Goal: Information Seeking & Learning: Learn about a topic

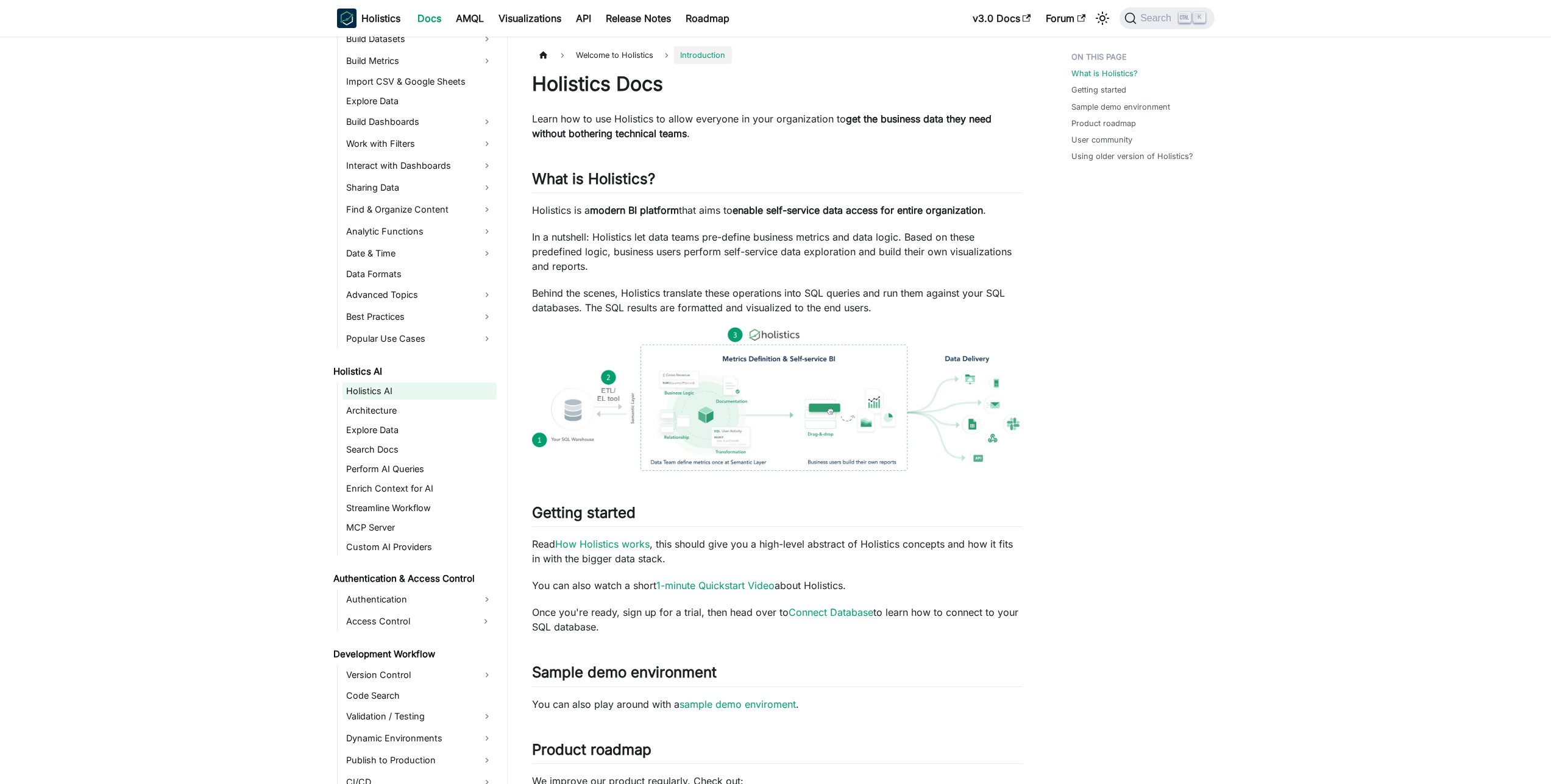
click at [375, 395] on link "Holistics AI" at bounding box center [419, 391] width 154 height 17
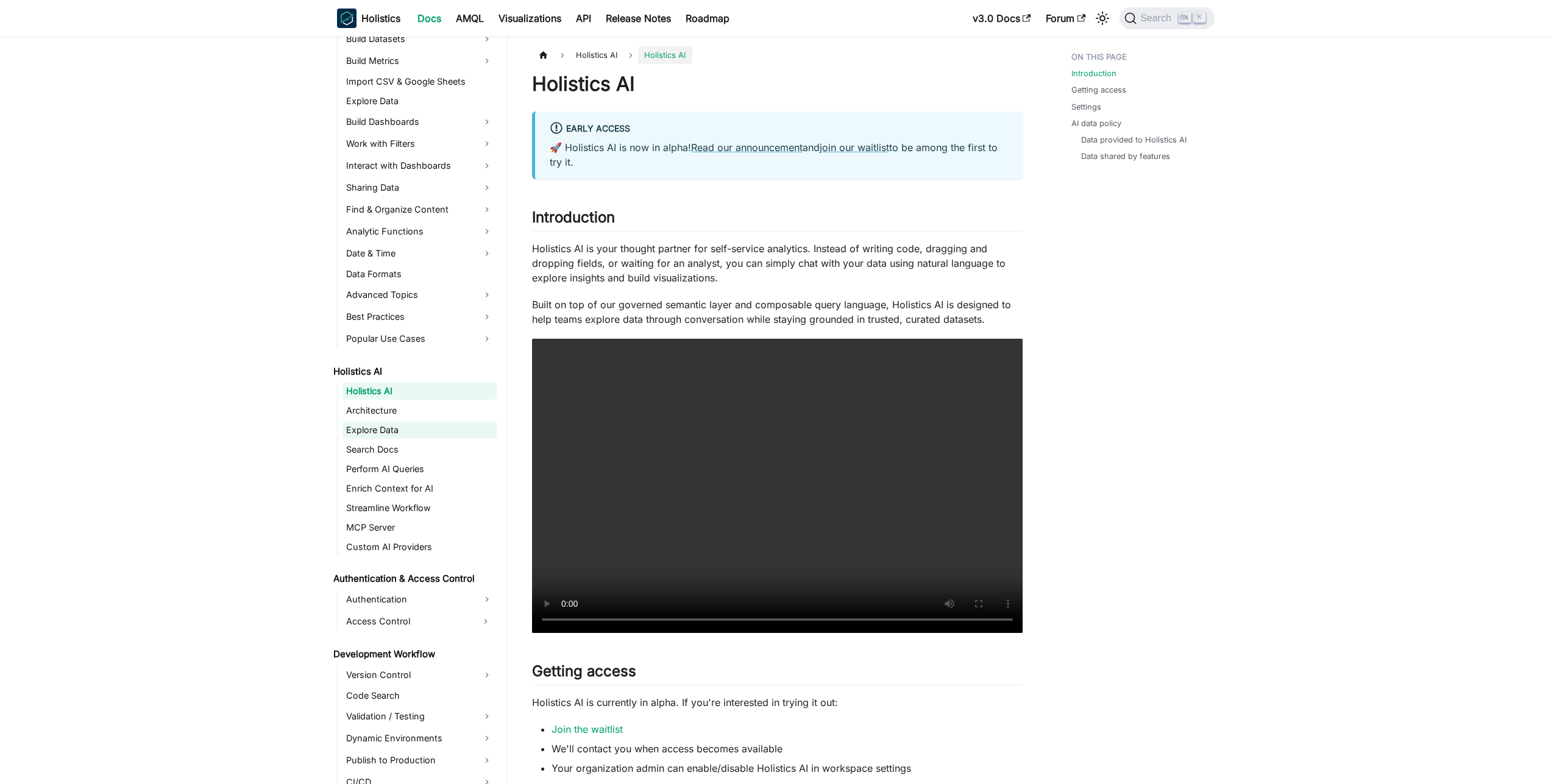
click at [378, 422] on link "Explore Data" at bounding box center [419, 430] width 154 height 17
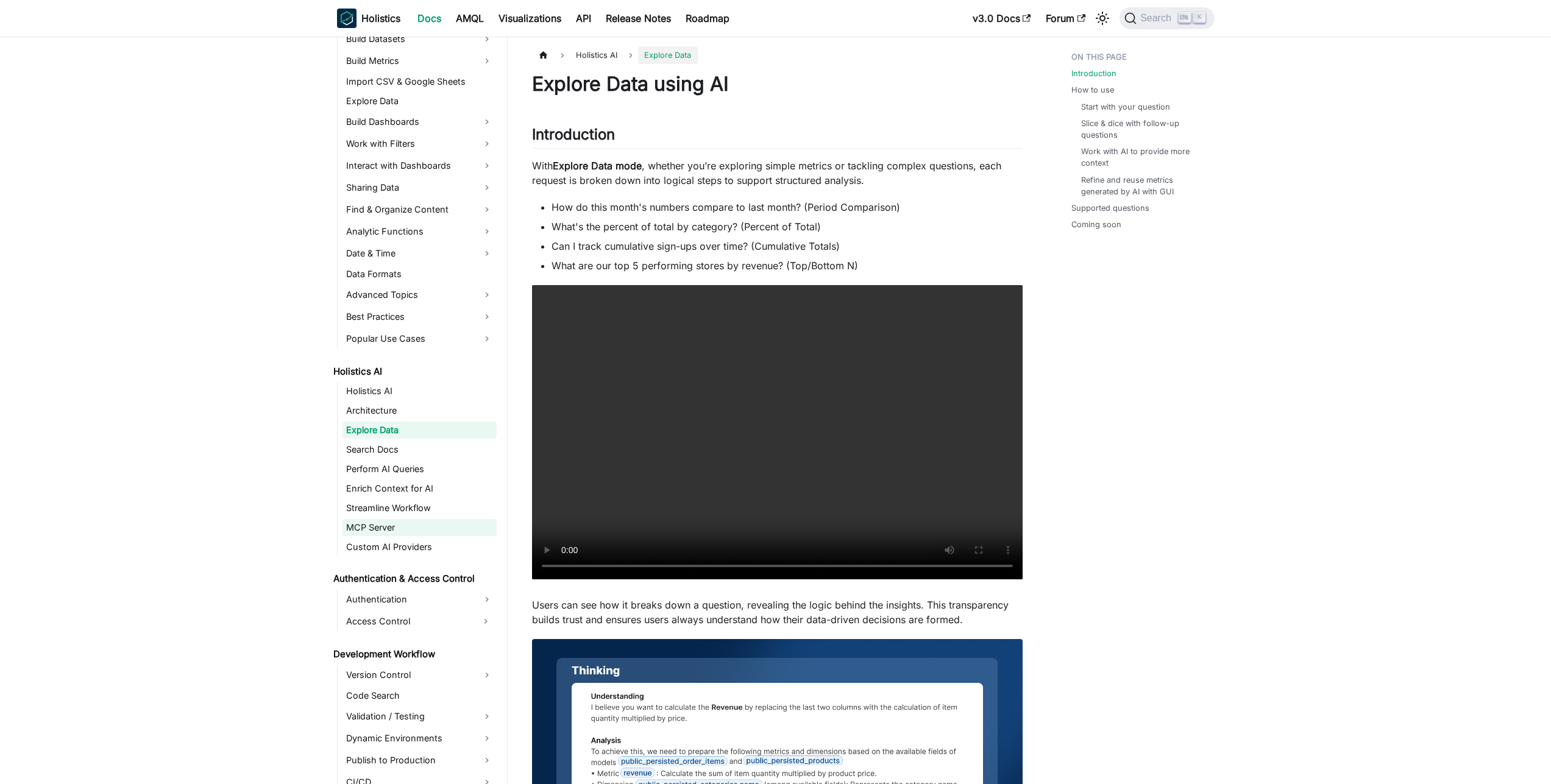
click at [430, 533] on link "MCP Server" at bounding box center [419, 527] width 154 height 17
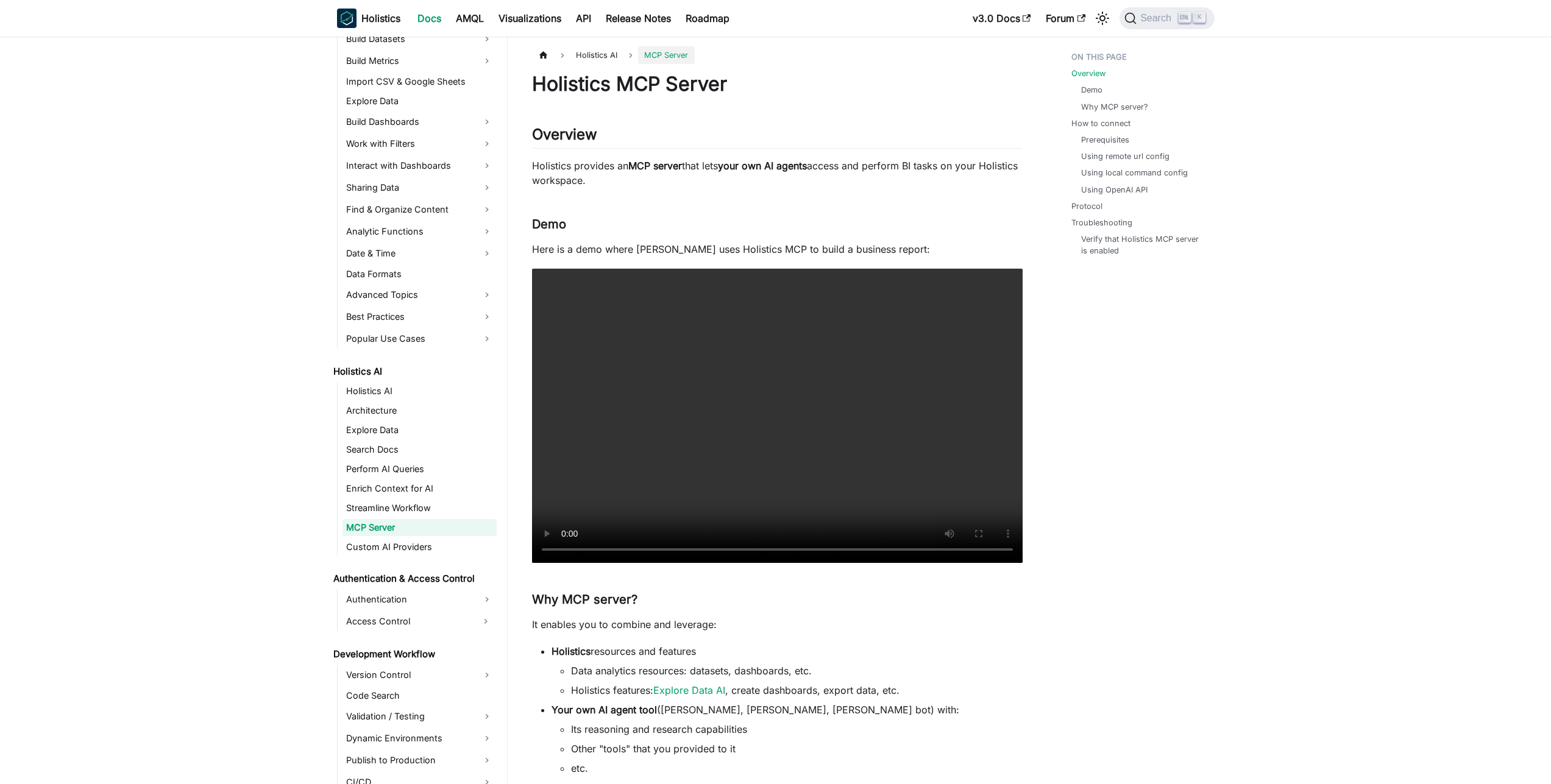
click at [1119, 22] on div "Search K" at bounding box center [1163, 18] width 101 height 27
click at [1143, 22] on span "Search" at bounding box center [1157, 18] width 42 height 11
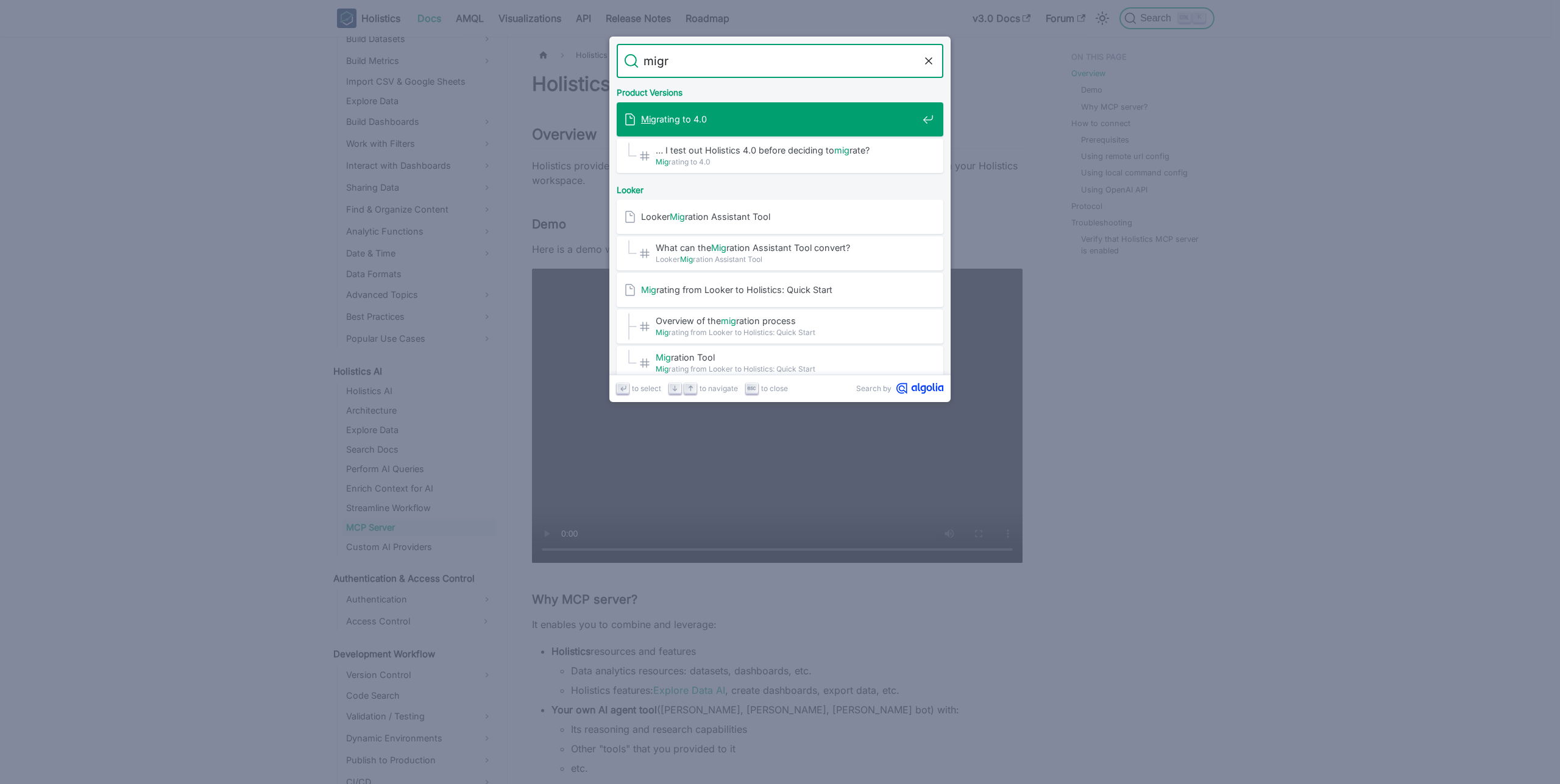
type input "migra"
click at [768, 129] on div "Migra ting to 4.0" at bounding box center [784, 119] width 319 height 34
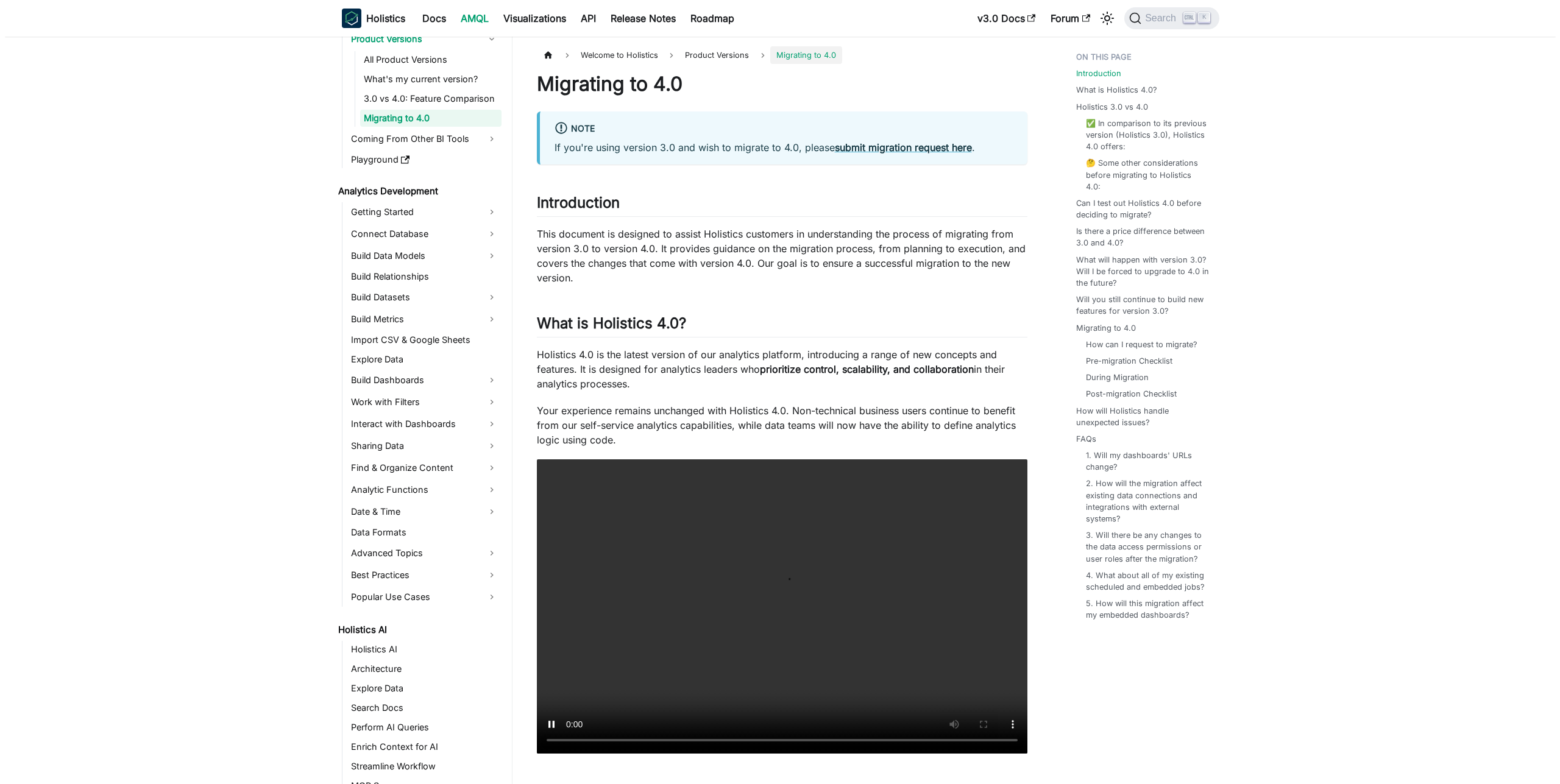
scroll to position [114, 0]
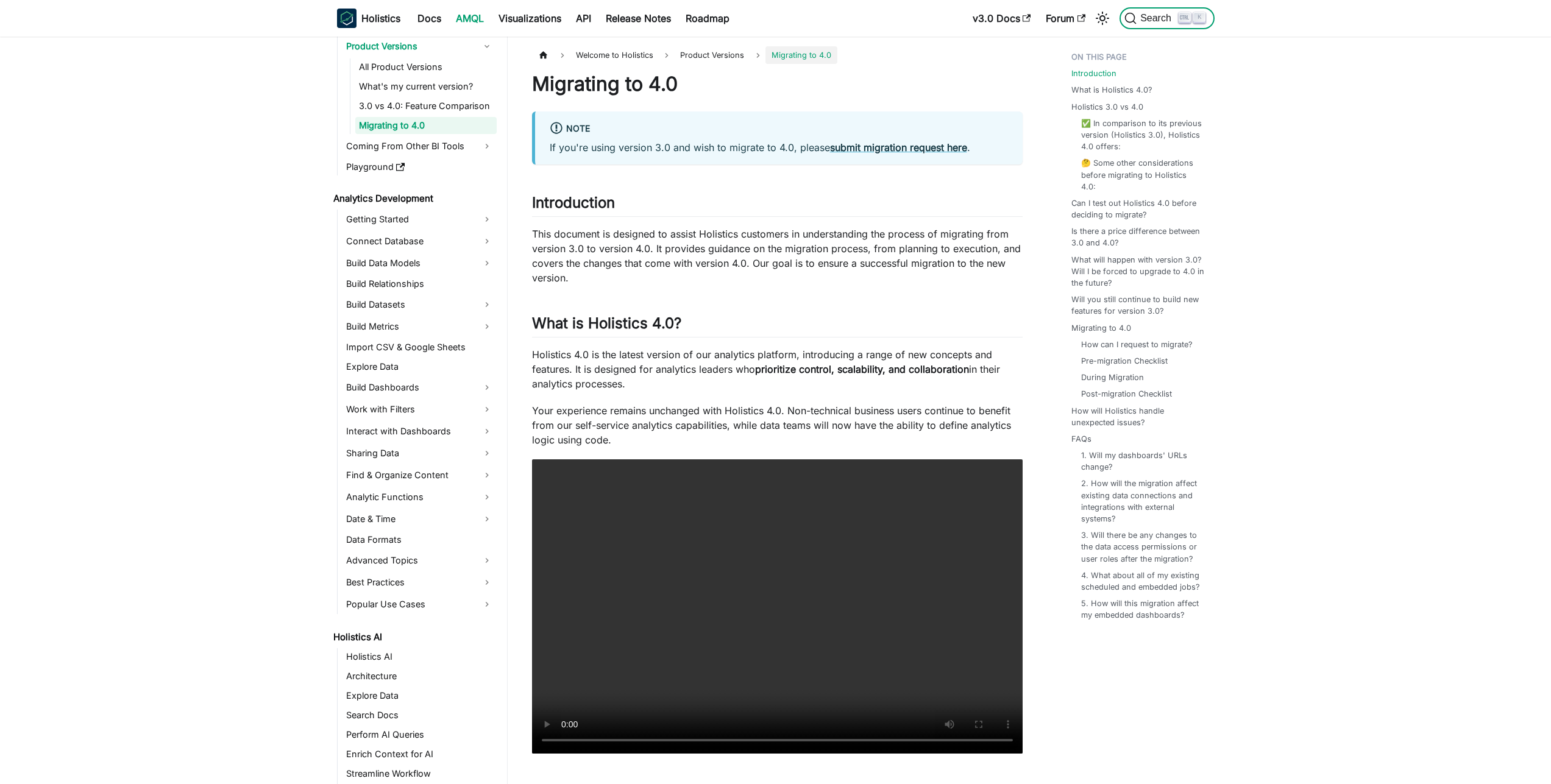
click at [1166, 20] on span "Search" at bounding box center [1157, 18] width 42 height 11
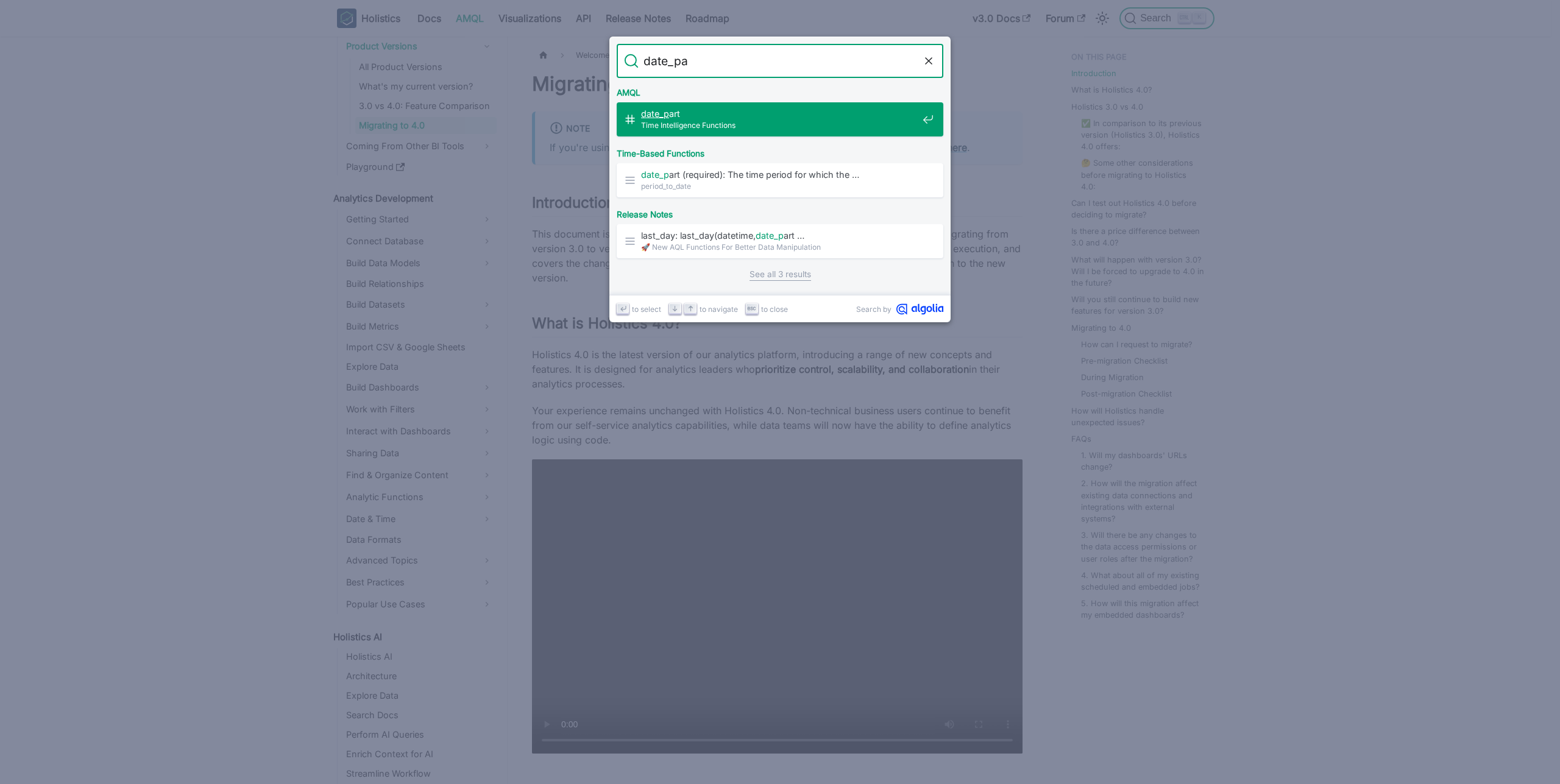
type input "date_par"
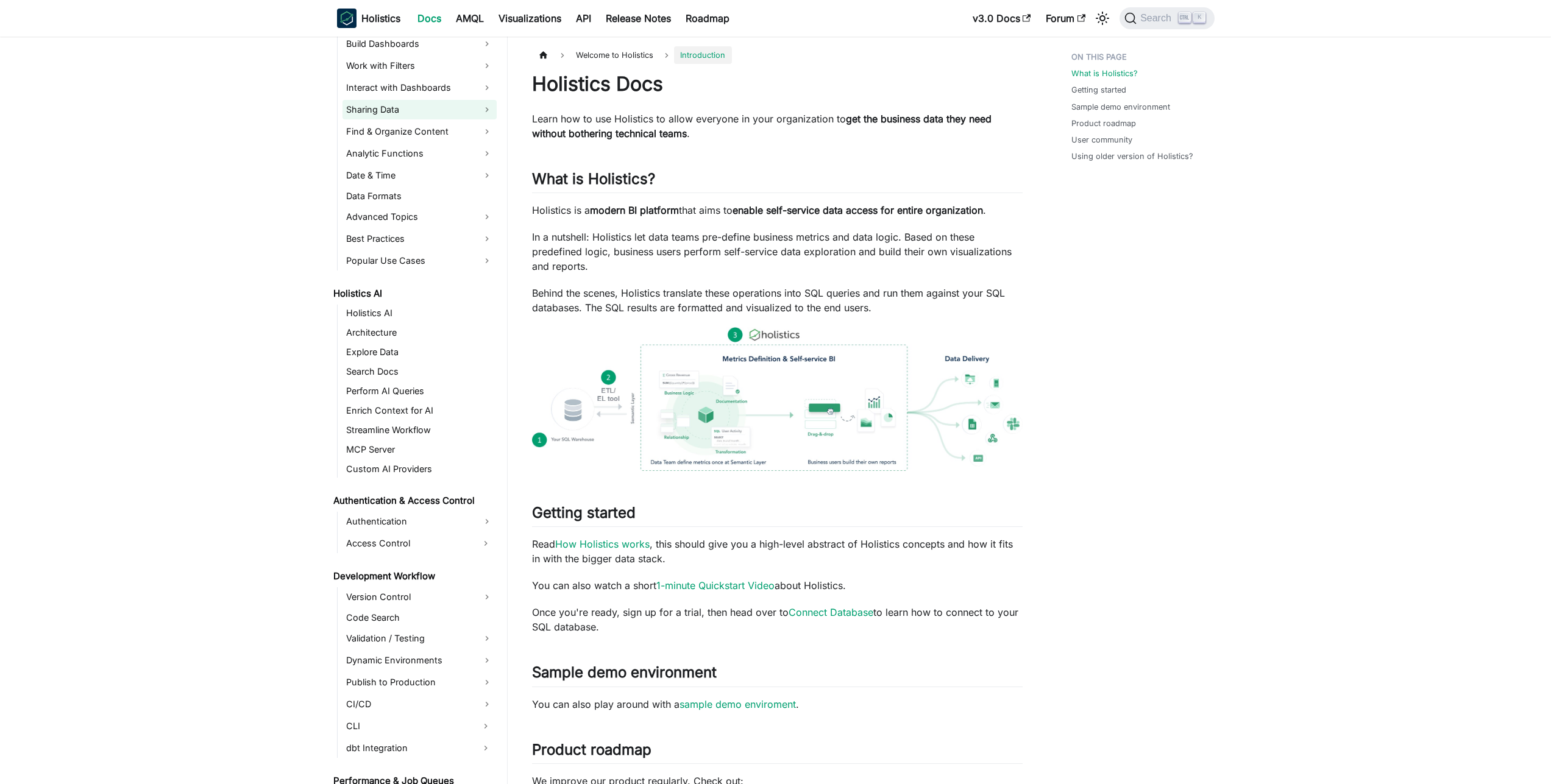
scroll to position [361, 0]
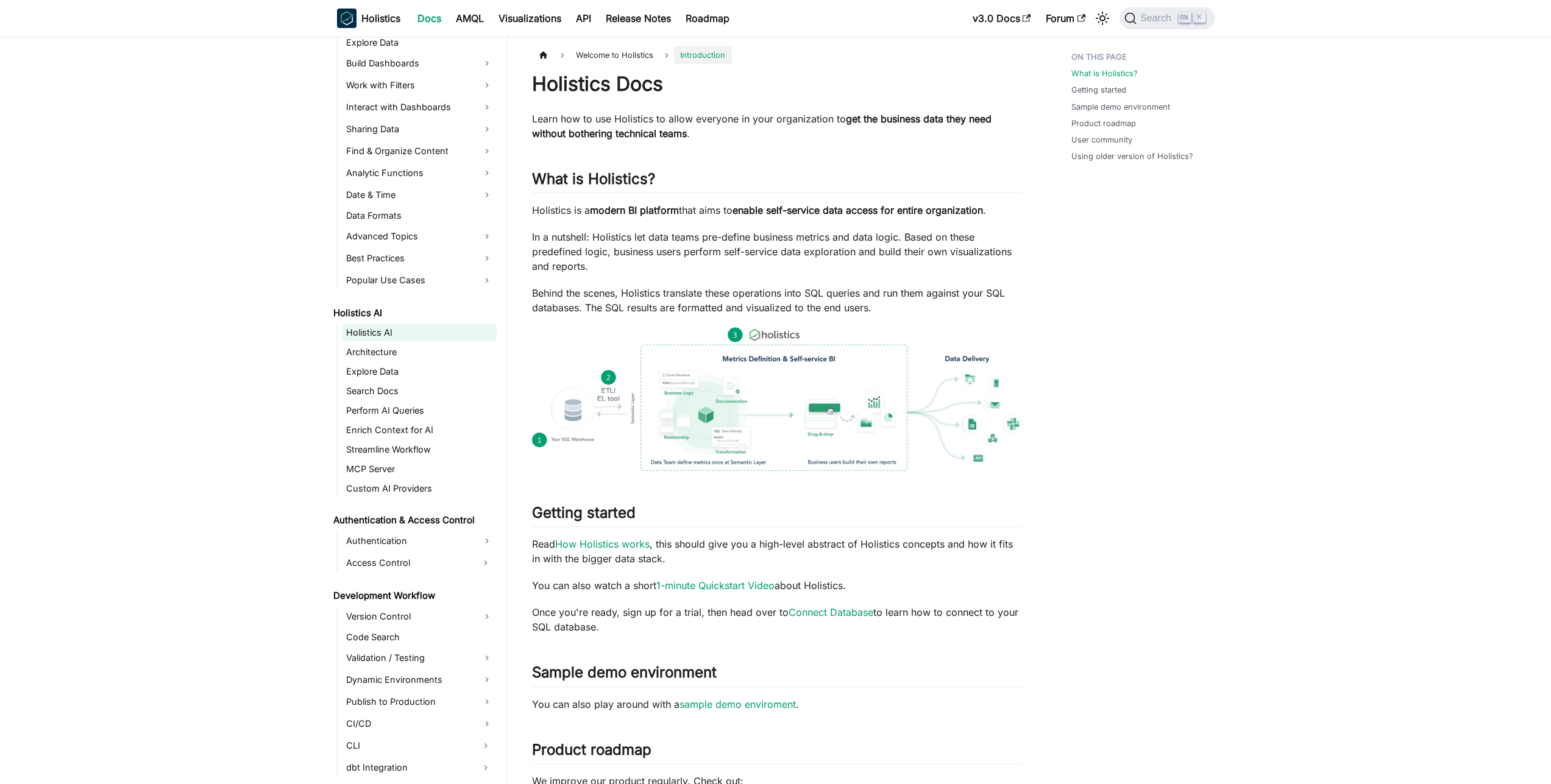
click at [402, 332] on link "Holistics AI" at bounding box center [419, 332] width 154 height 17
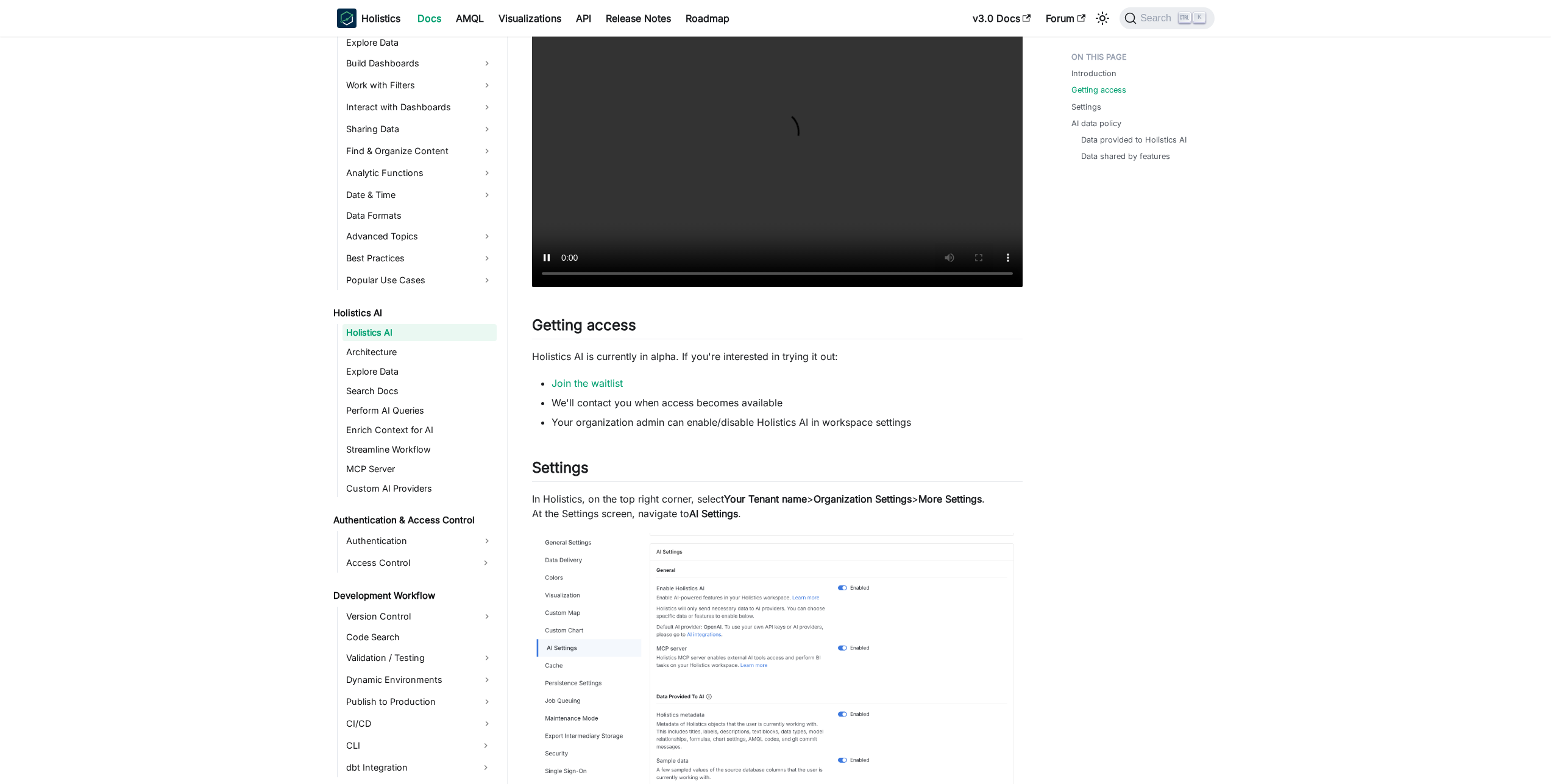
scroll to position [365, 0]
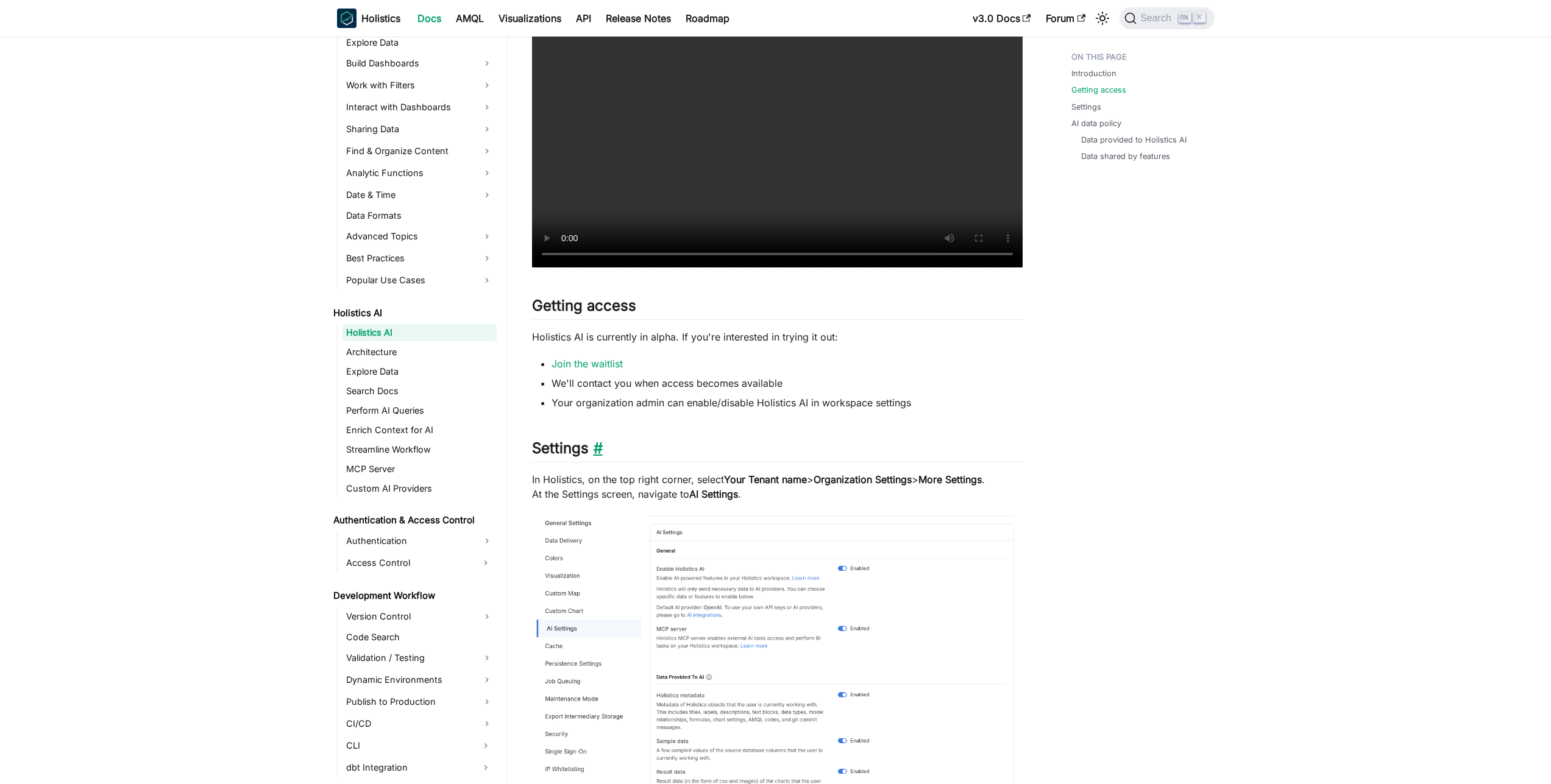
click at [594, 447] on link "​" at bounding box center [595, 448] width 14 height 18
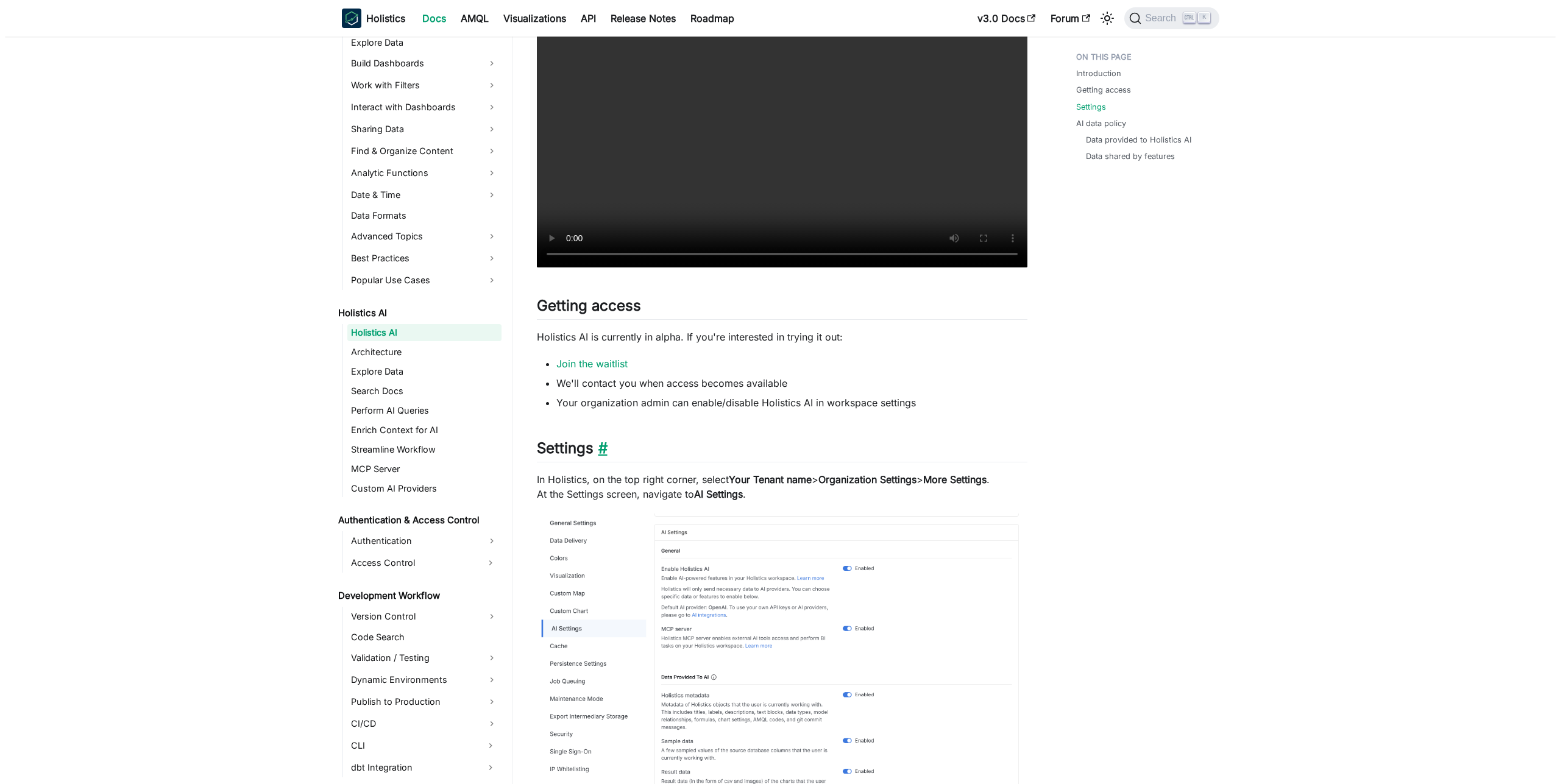
scroll to position [762, 0]
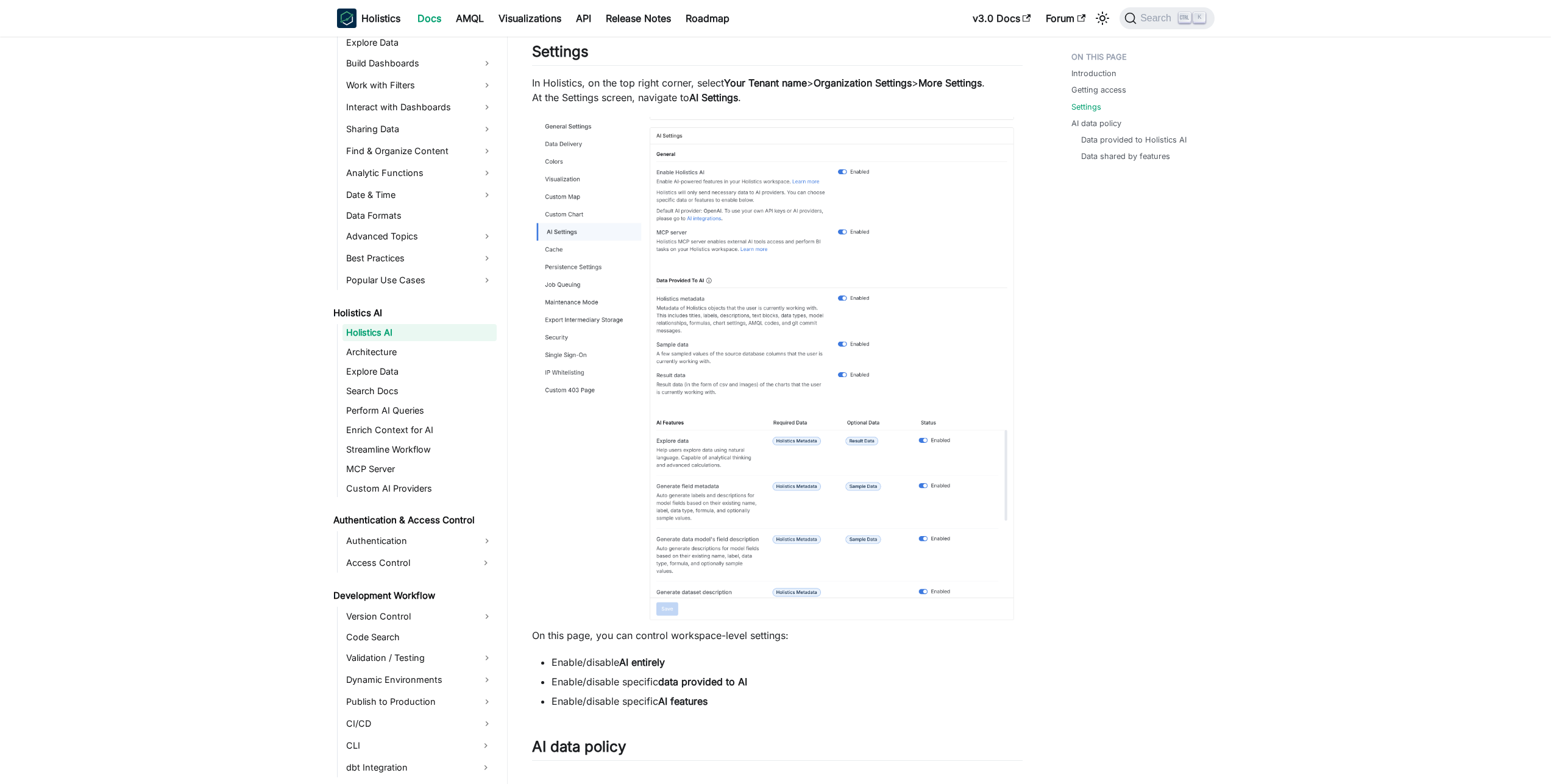
click at [1170, 4] on nav "Holistics Docs AMQL Visualizations API Release Notes Roadmap v3.0 Docs Forum Se…" at bounding box center [775, 18] width 1551 height 37
click at [1169, 9] on button "Search K" at bounding box center [1166, 18] width 95 height 22
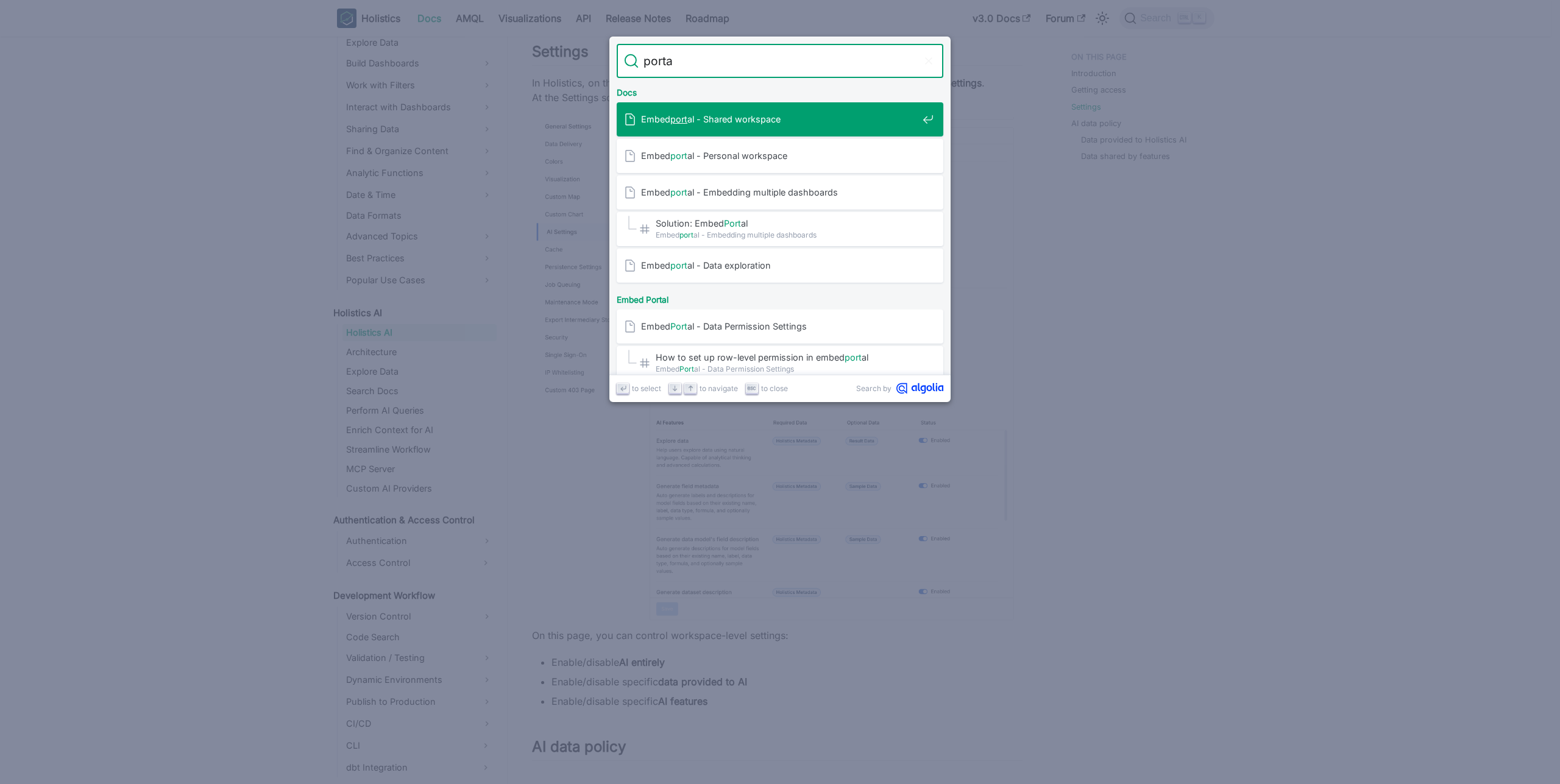
type input "portal"
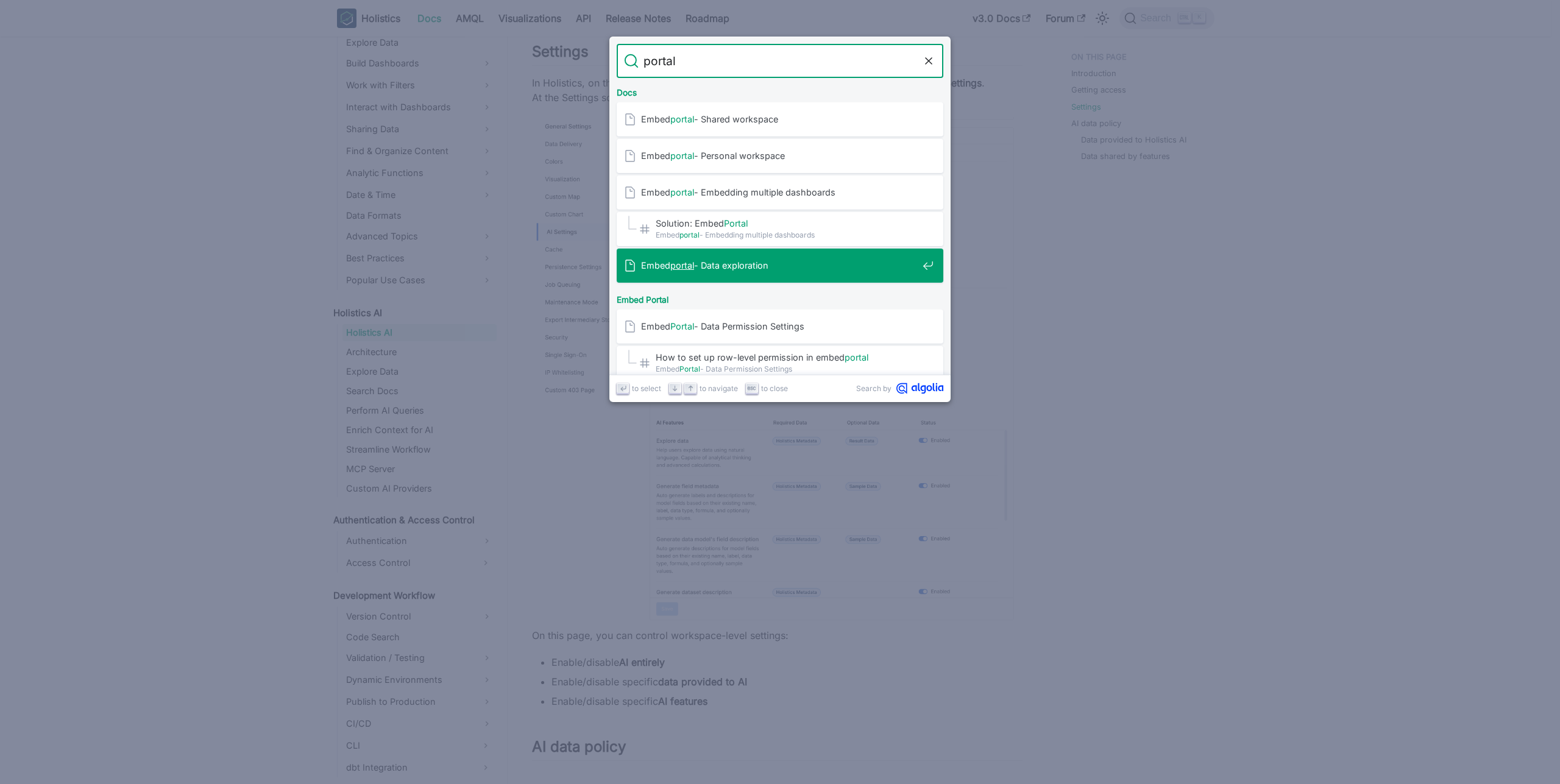
click at [724, 263] on span "Embed portal - Data exploration" at bounding box center [779, 265] width 277 height 12
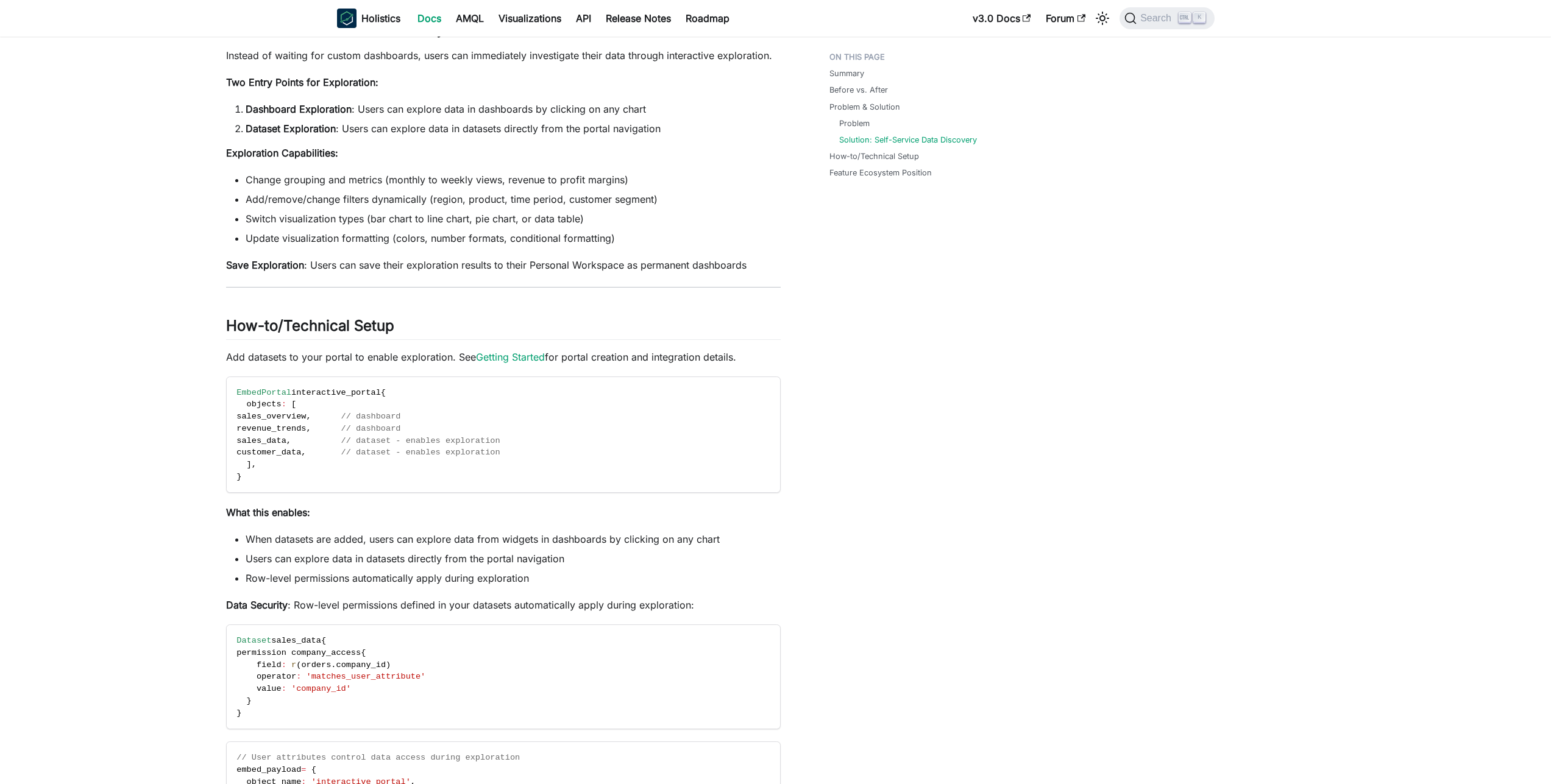
scroll to position [755, 0]
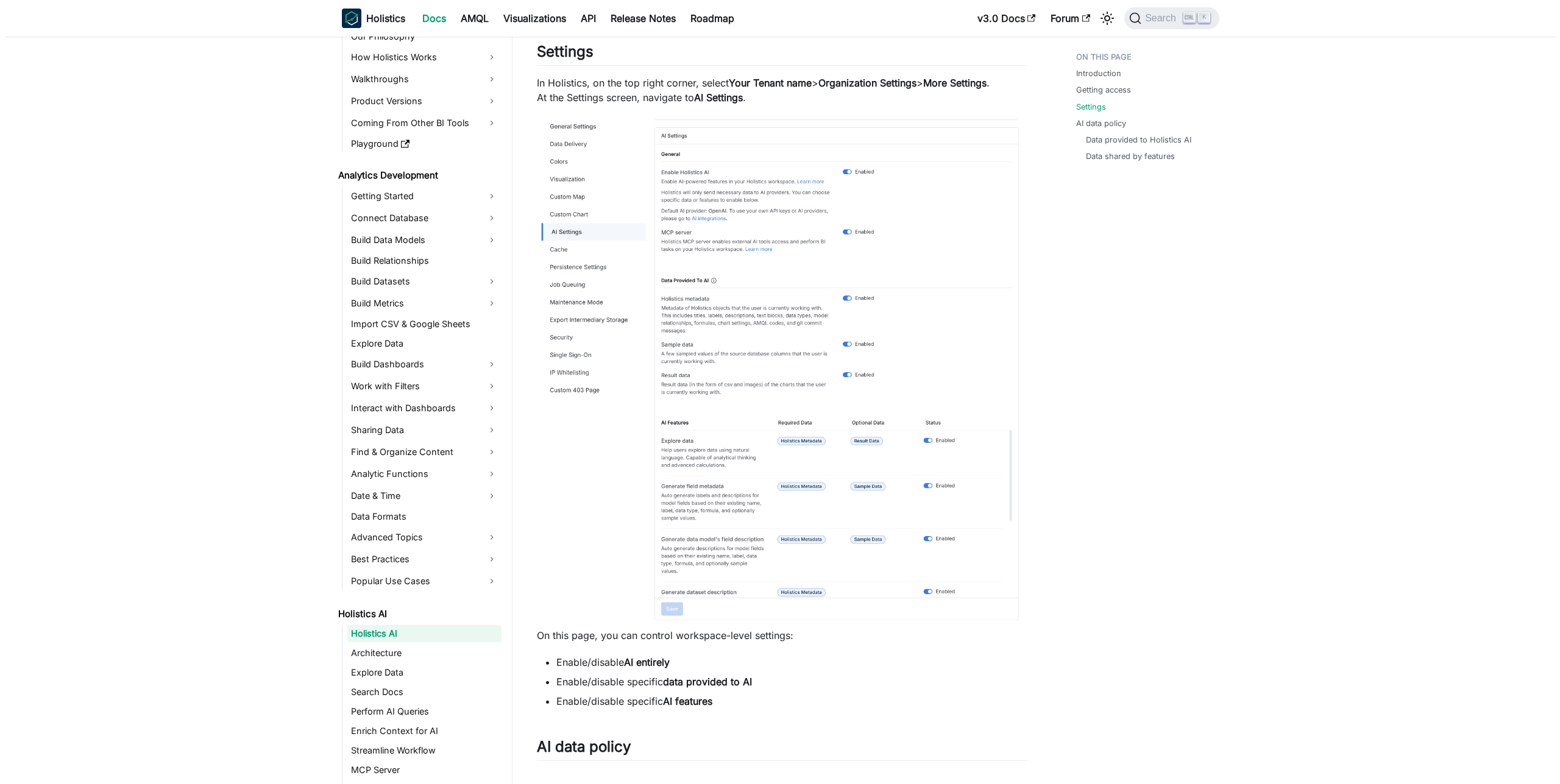
scroll to position [67, 0]
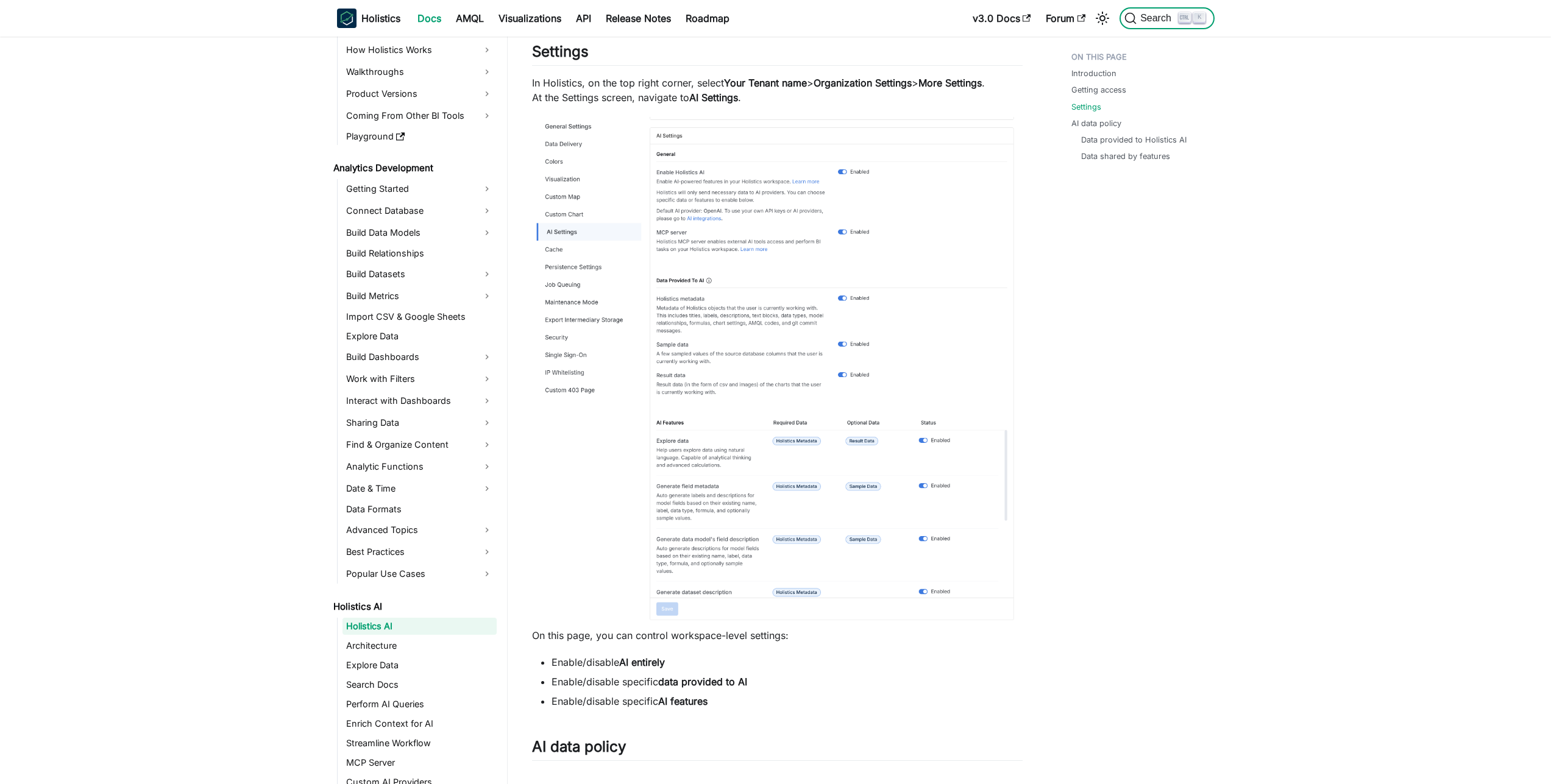
click at [1161, 15] on span "Search" at bounding box center [1157, 18] width 42 height 11
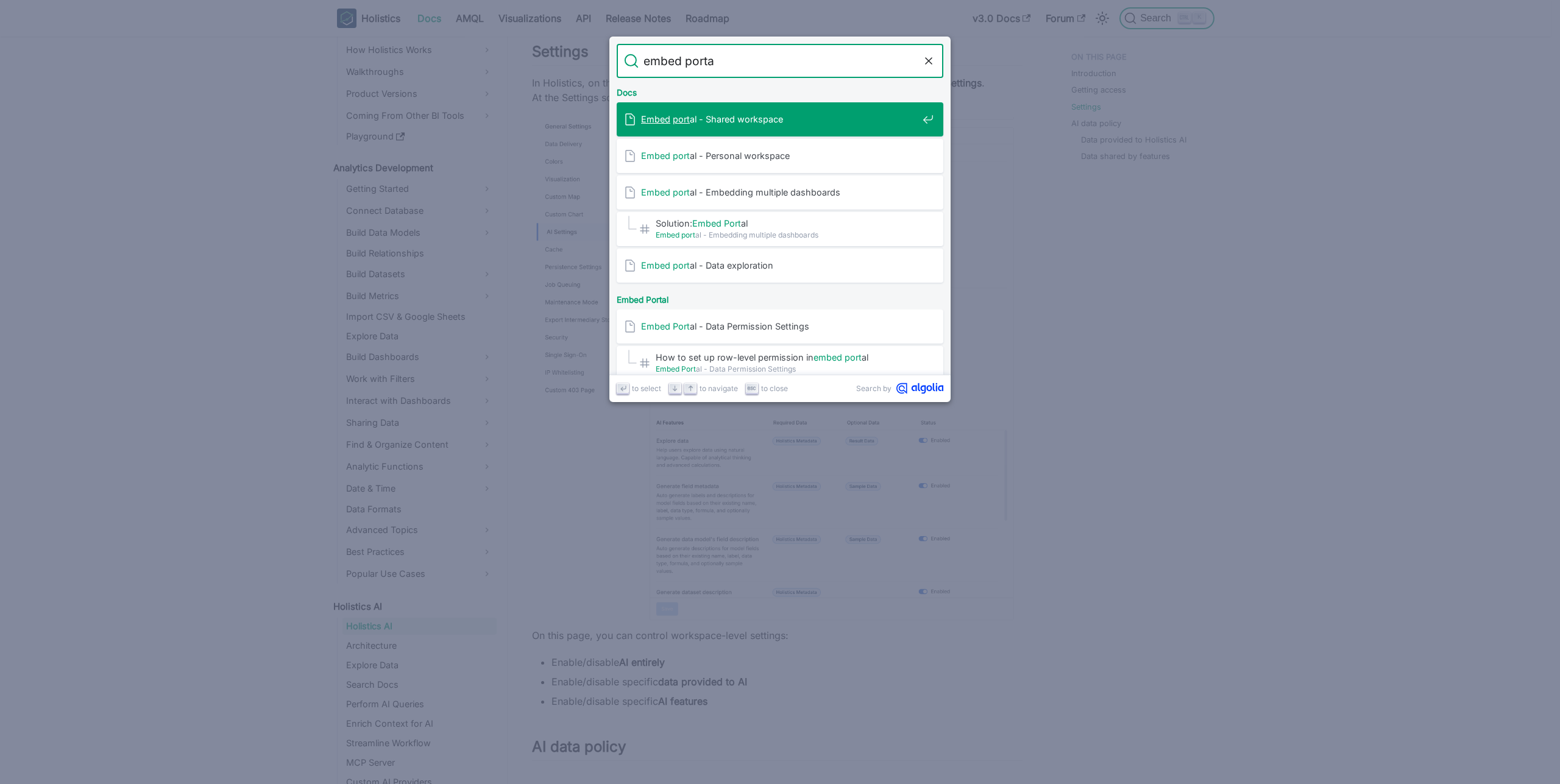
type input "embed portal"
click at [760, 131] on div "Embed portal - Shared workspace" at bounding box center [784, 119] width 319 height 34
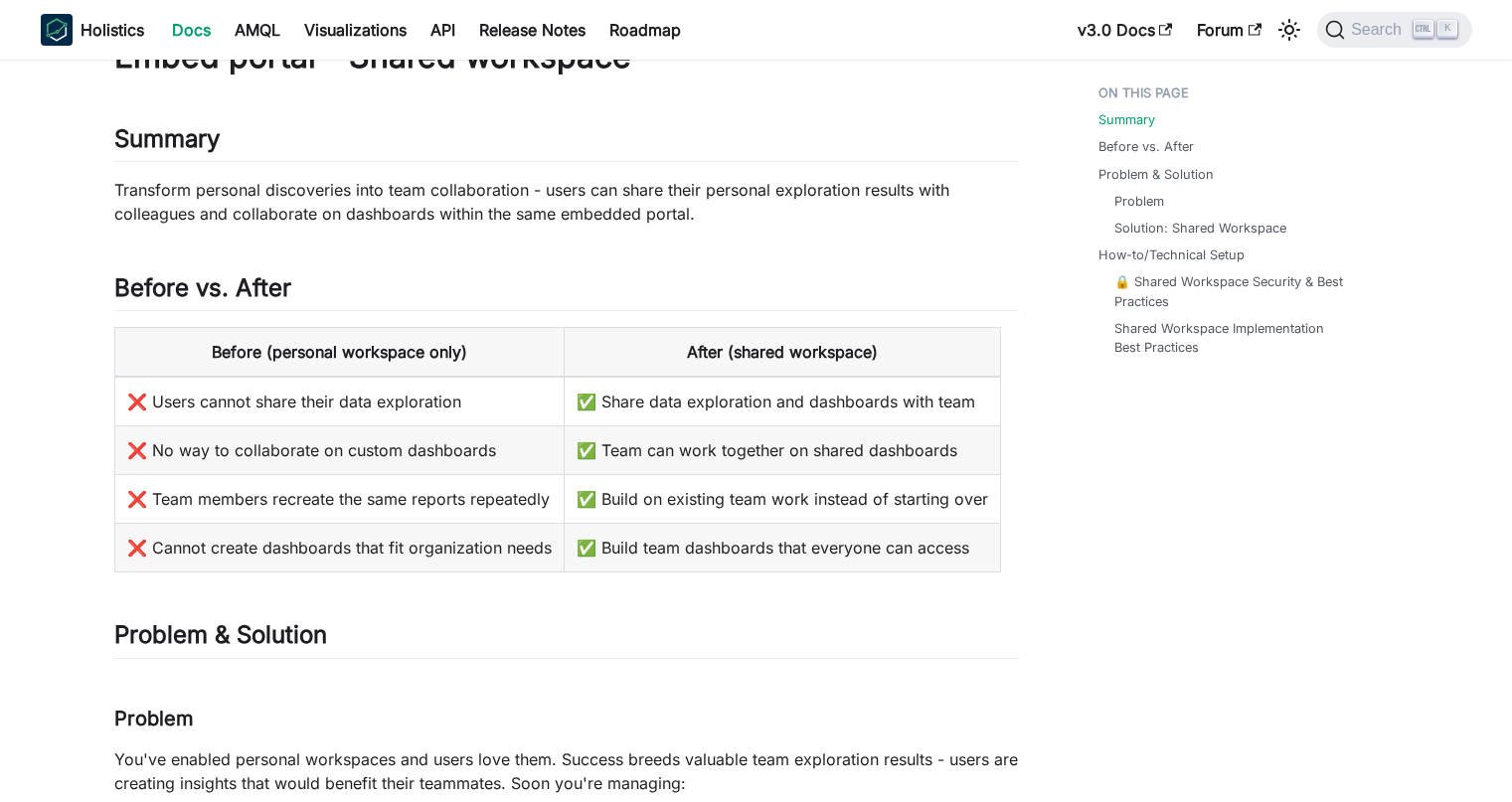
scroll to position [72, 0]
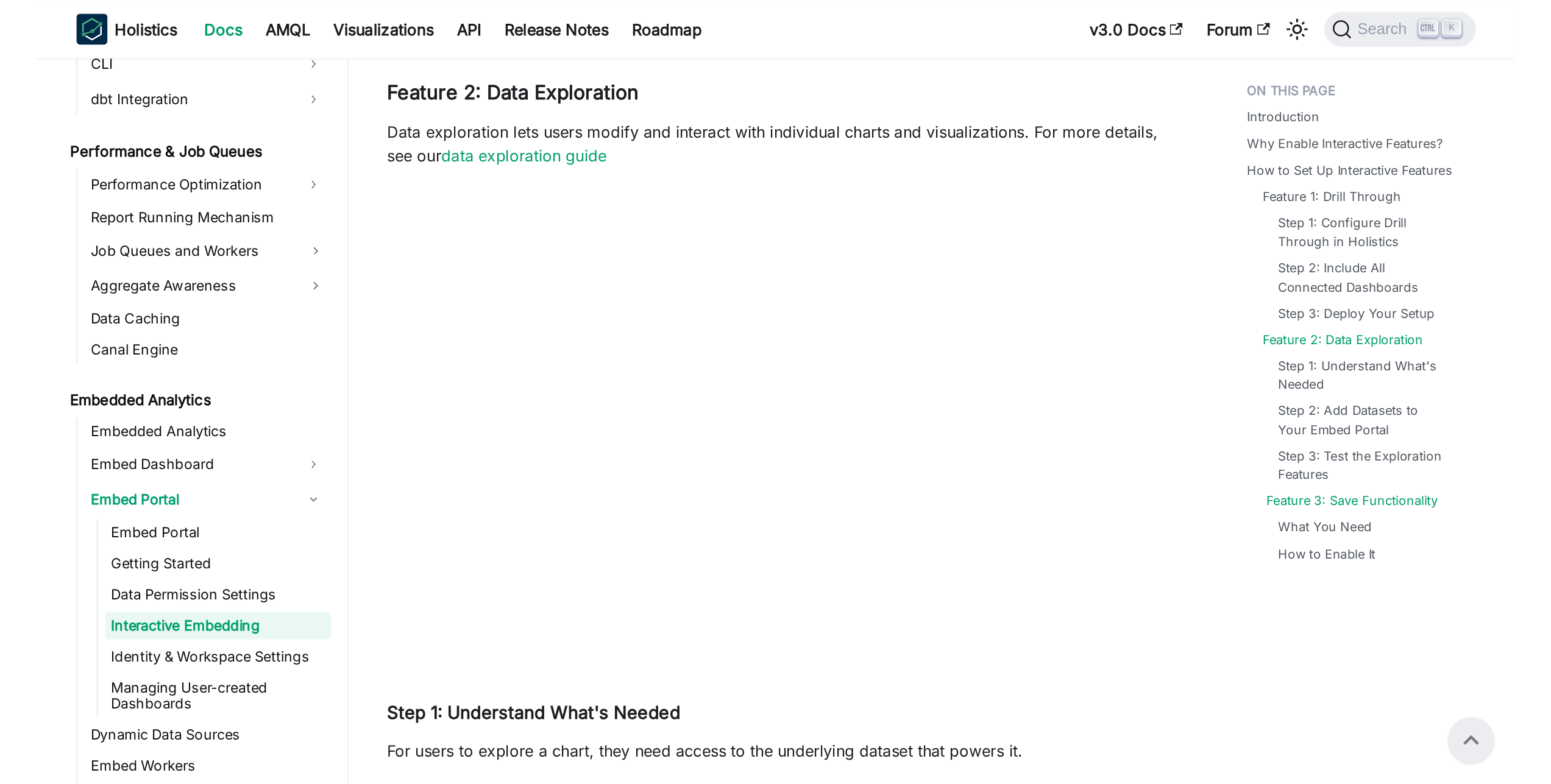
scroll to position [1622, 0]
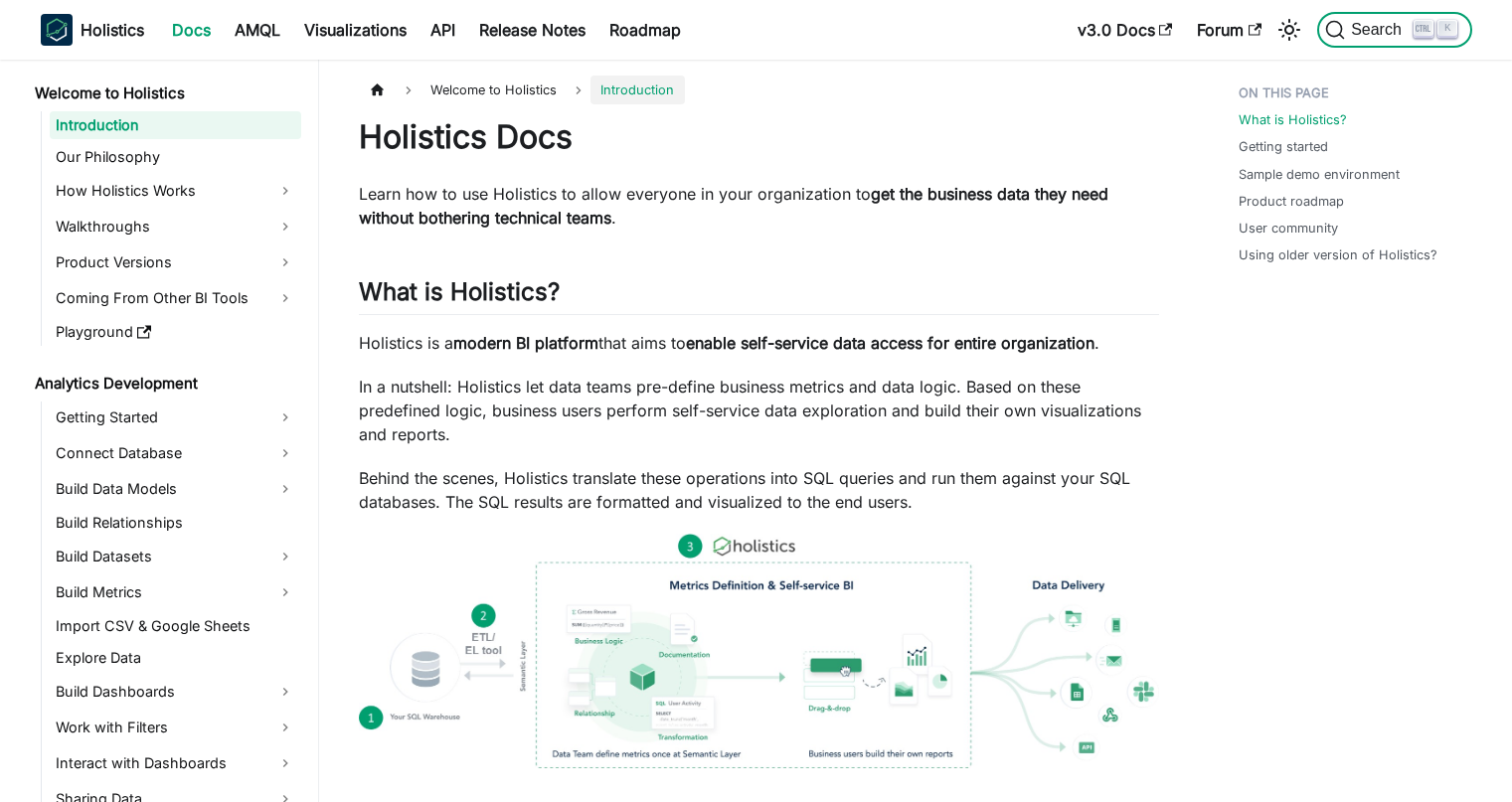
click at [1360, 34] on span "Search" at bounding box center [1379, 30] width 69 height 18
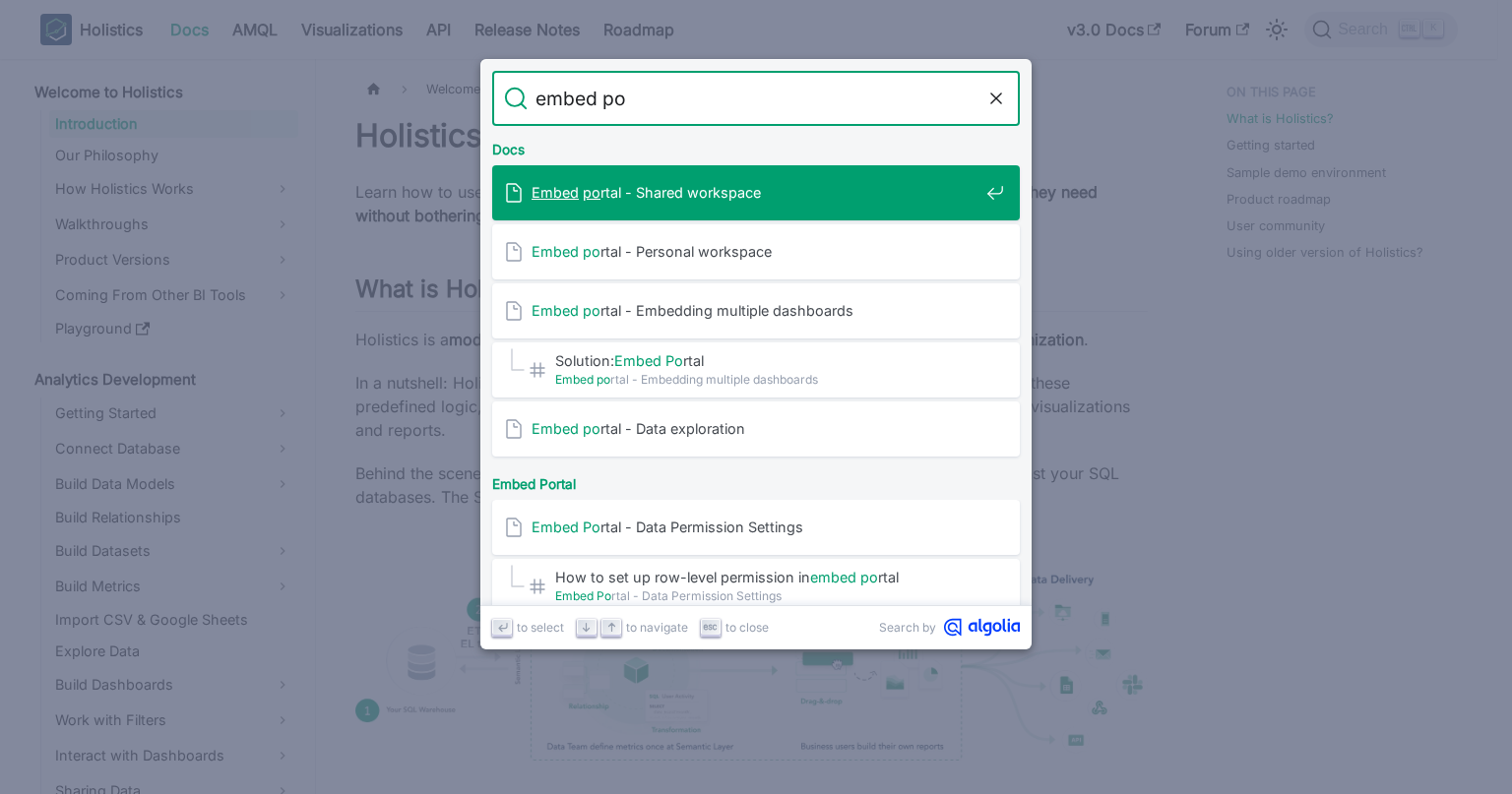
type input "embed po"
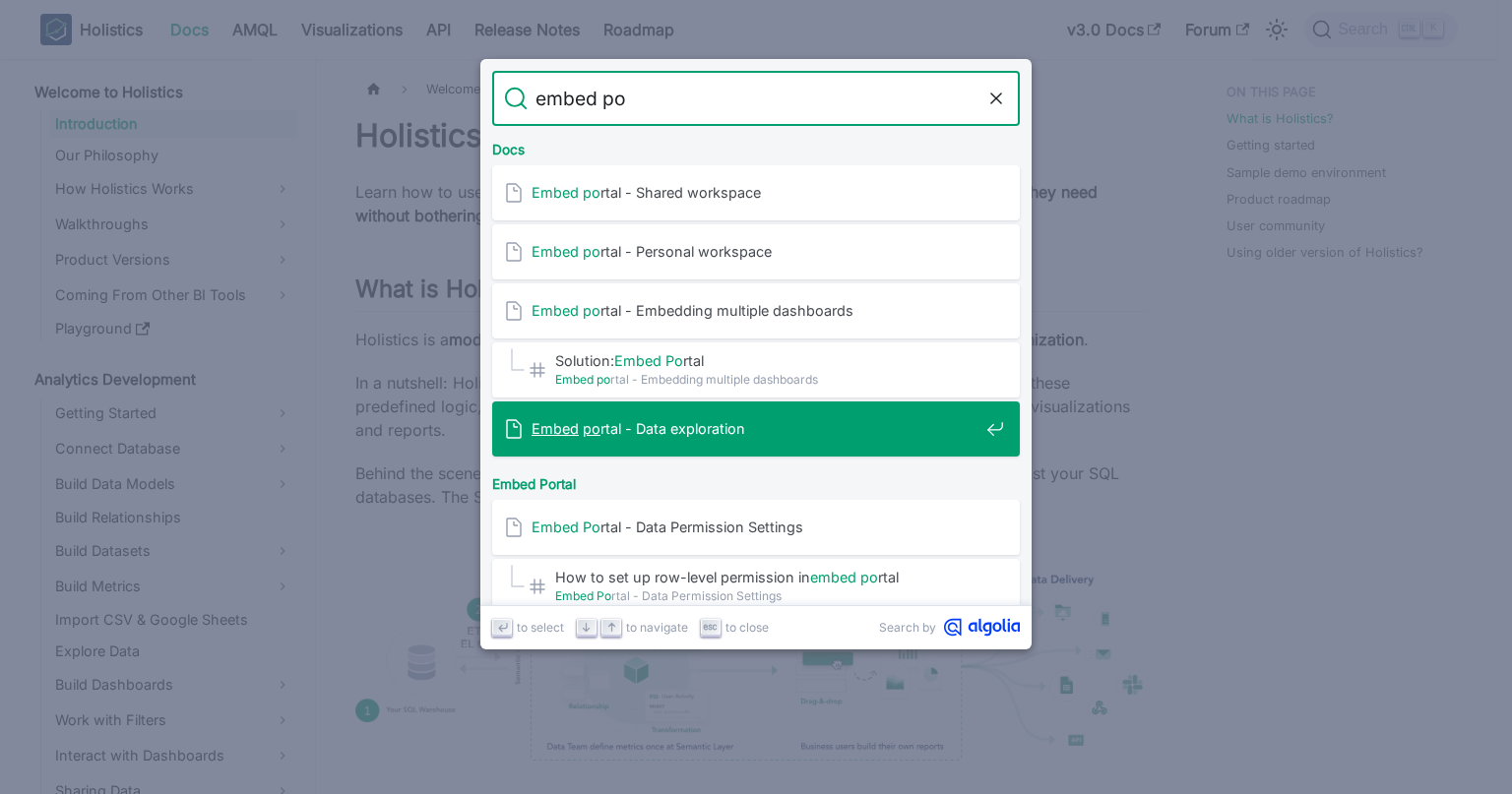
click at [739, 423] on span "Embed po rtal - Data exploration" at bounding box center [755, 429] width 447 height 19
